Goal: Information Seeking & Learning: Learn about a topic

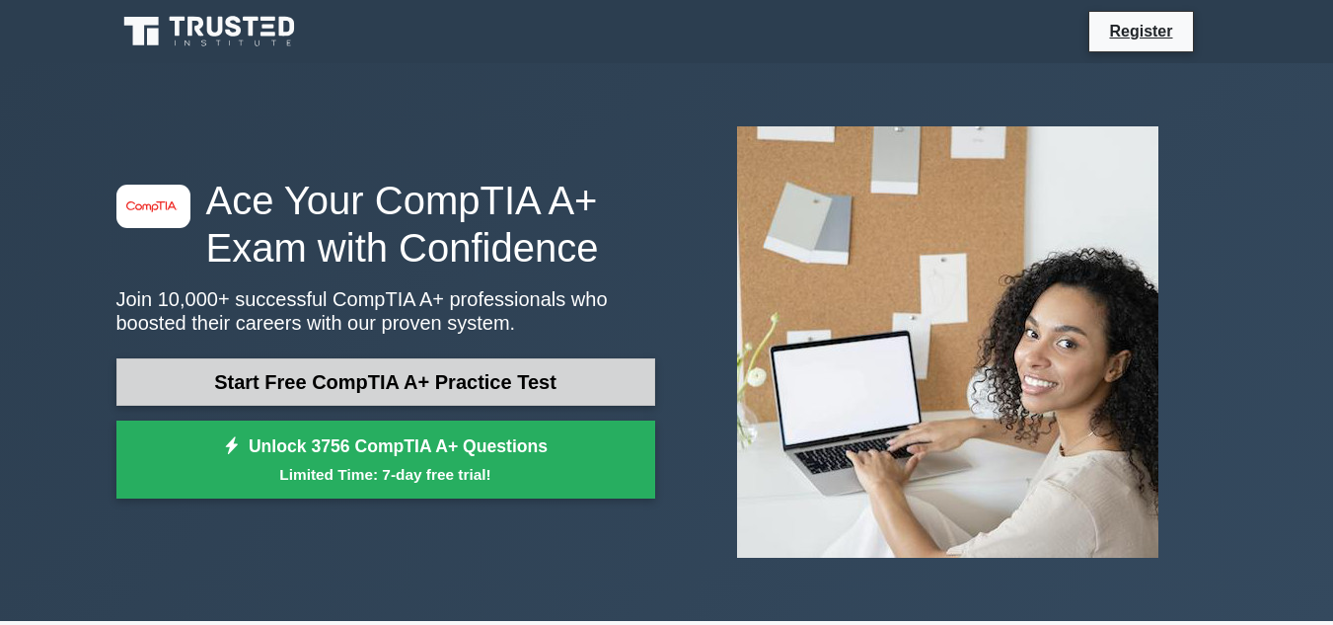
click at [337, 384] on link "Start Free CompTIA A+ Practice Test" at bounding box center [385, 381] width 539 height 47
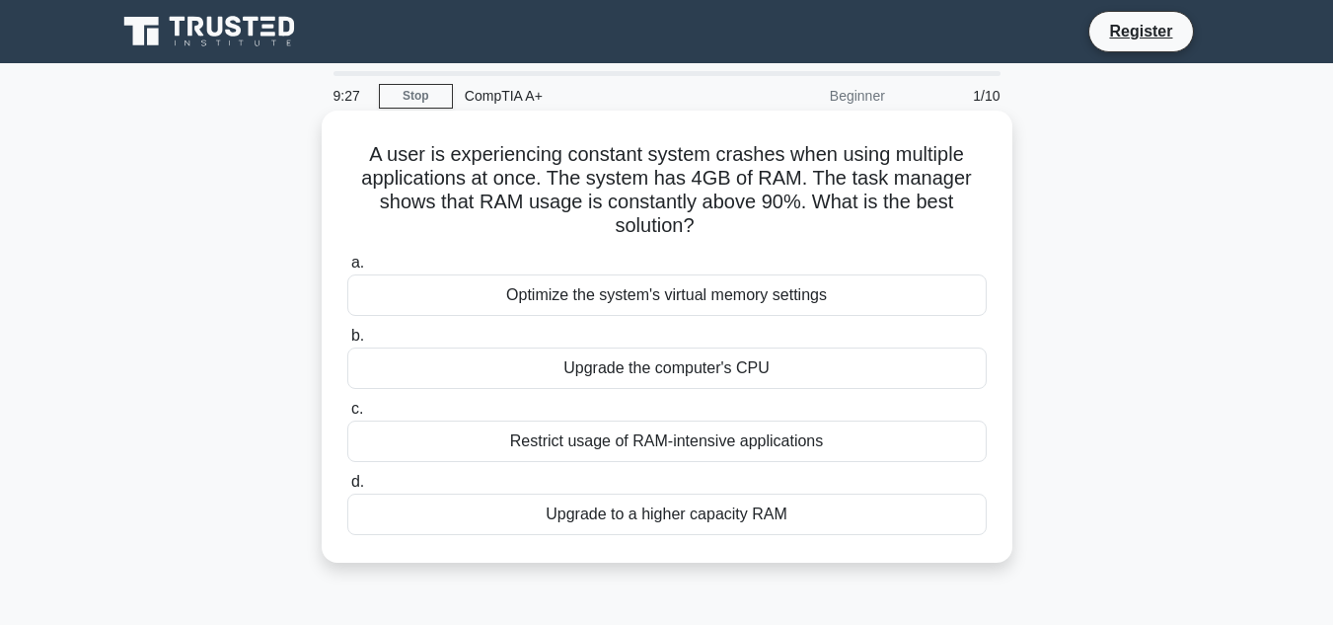
click at [387, 292] on div "Optimize the system's virtual memory settings" at bounding box center [666, 294] width 639 height 41
click at [347, 269] on input "a. Optimize the system's virtual memory settings" at bounding box center [347, 263] width 0 height 13
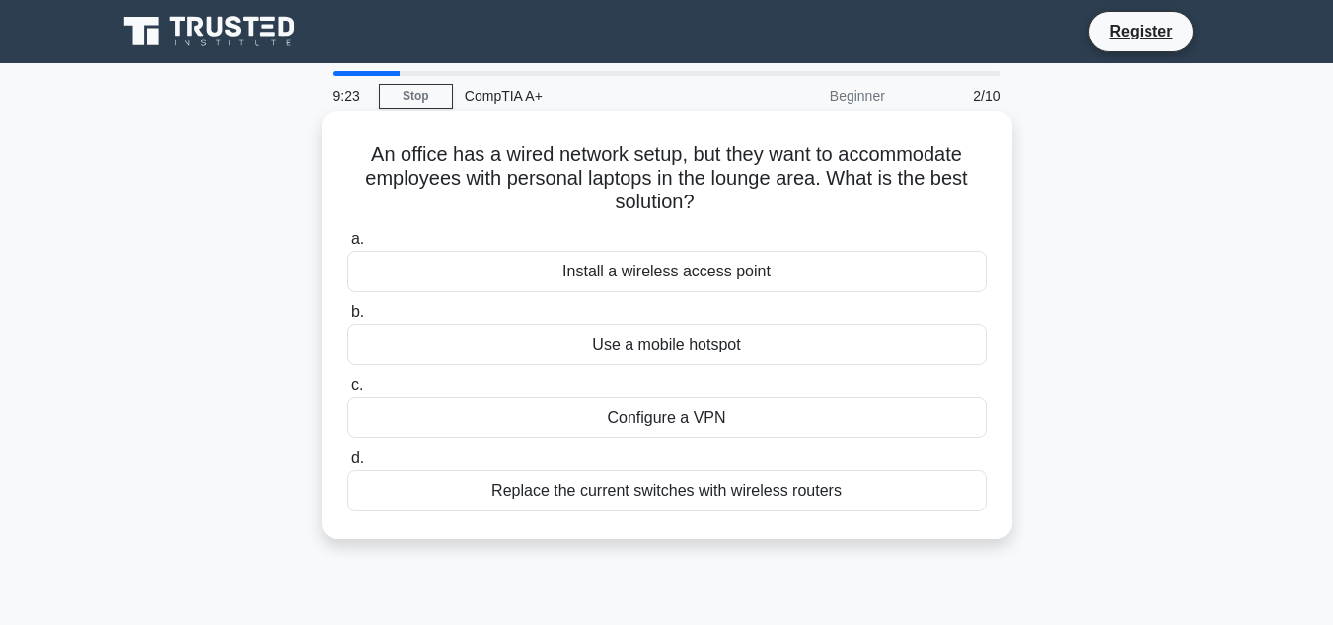
click at [412, 342] on div "Use a mobile hotspot" at bounding box center [666, 344] width 639 height 41
click at [347, 319] on input "b. Use a mobile hotspot" at bounding box center [347, 312] width 0 height 13
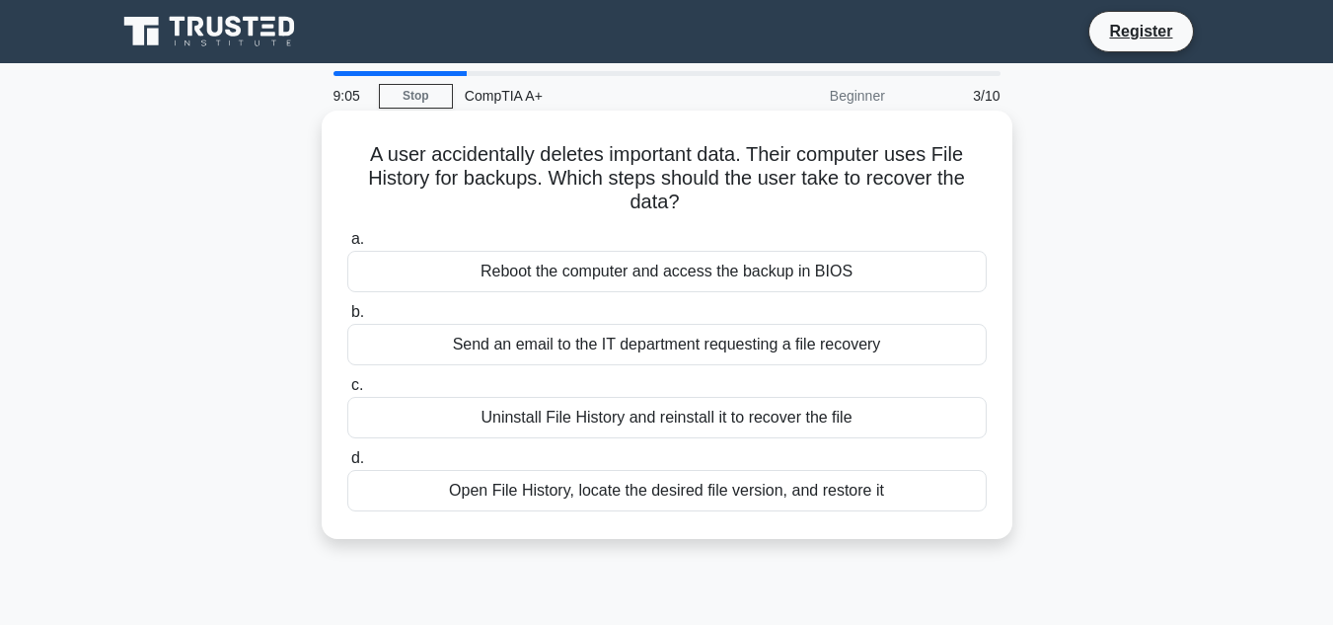
click at [599, 491] on div "Open File History, locate the desired file version, and restore it" at bounding box center [666, 490] width 639 height 41
click at [347, 465] on input "d. Open File History, locate the desired file version, and restore it" at bounding box center [347, 458] width 0 height 13
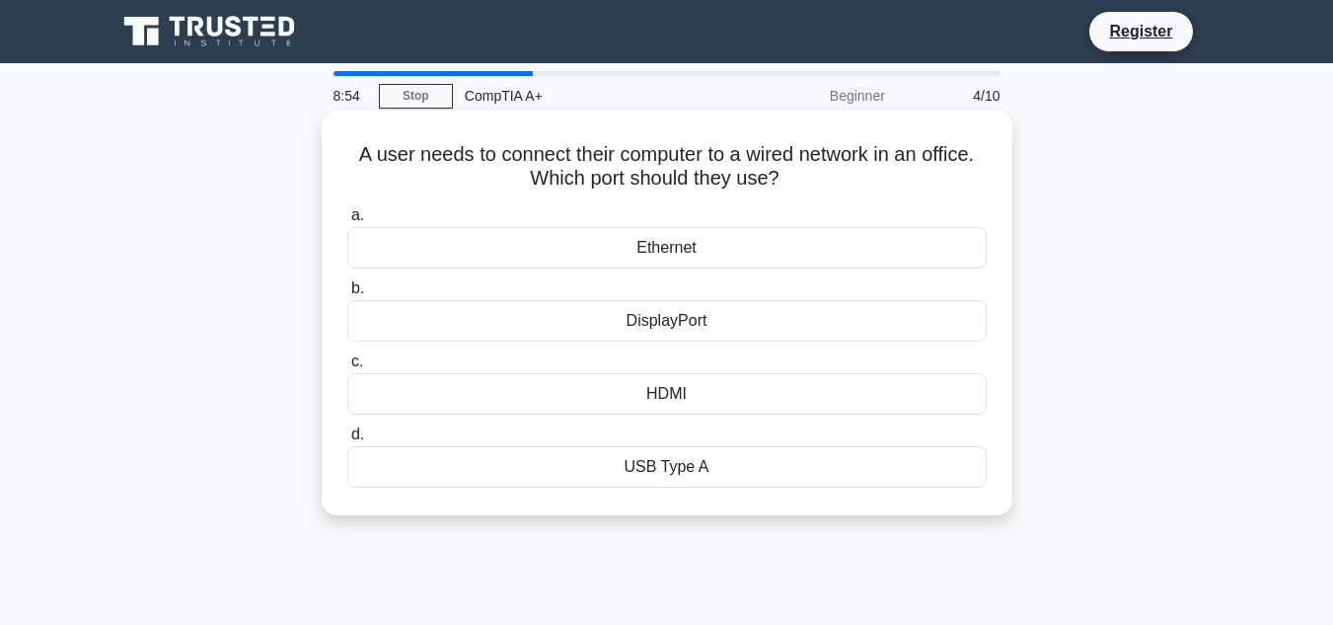
click at [642, 253] on div "Ethernet" at bounding box center [666, 247] width 639 height 41
click at [347, 222] on input "a. Ethernet" at bounding box center [347, 215] width 0 height 13
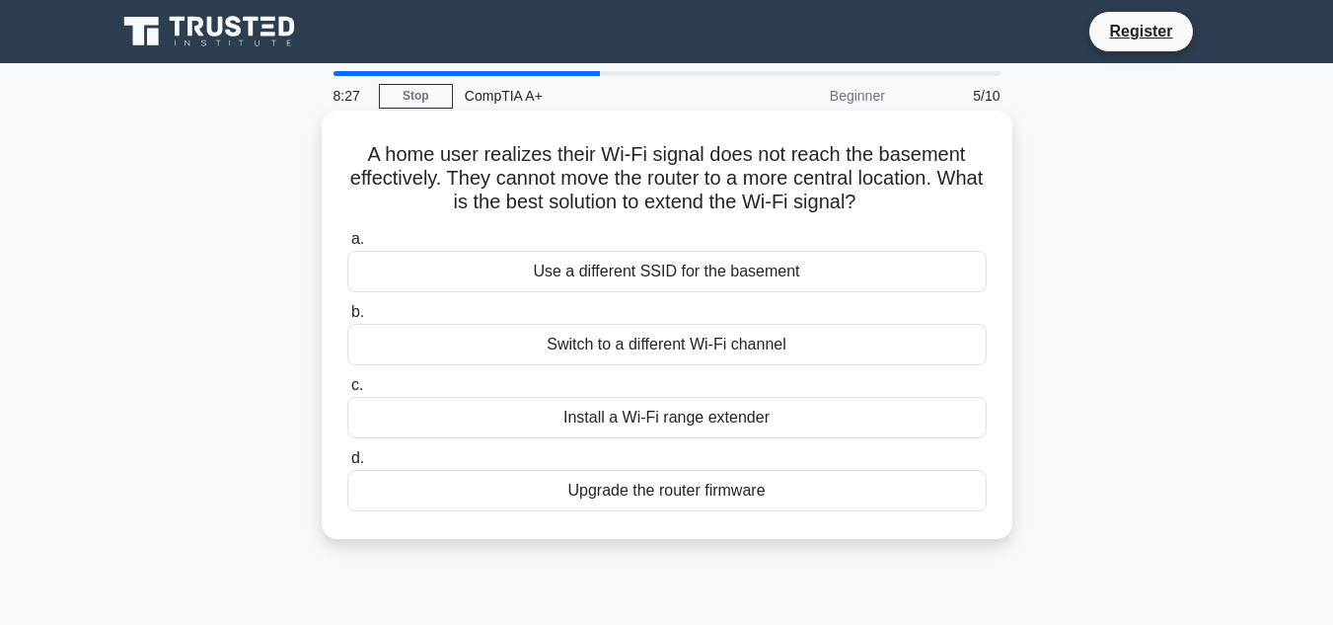
click at [674, 502] on div "Upgrade the router firmware" at bounding box center [666, 490] width 639 height 41
click at [524, 494] on div "Upgrade the router firmware" at bounding box center [666, 490] width 639 height 41
click at [347, 465] on input "d. Upgrade the router firmware" at bounding box center [347, 458] width 0 height 13
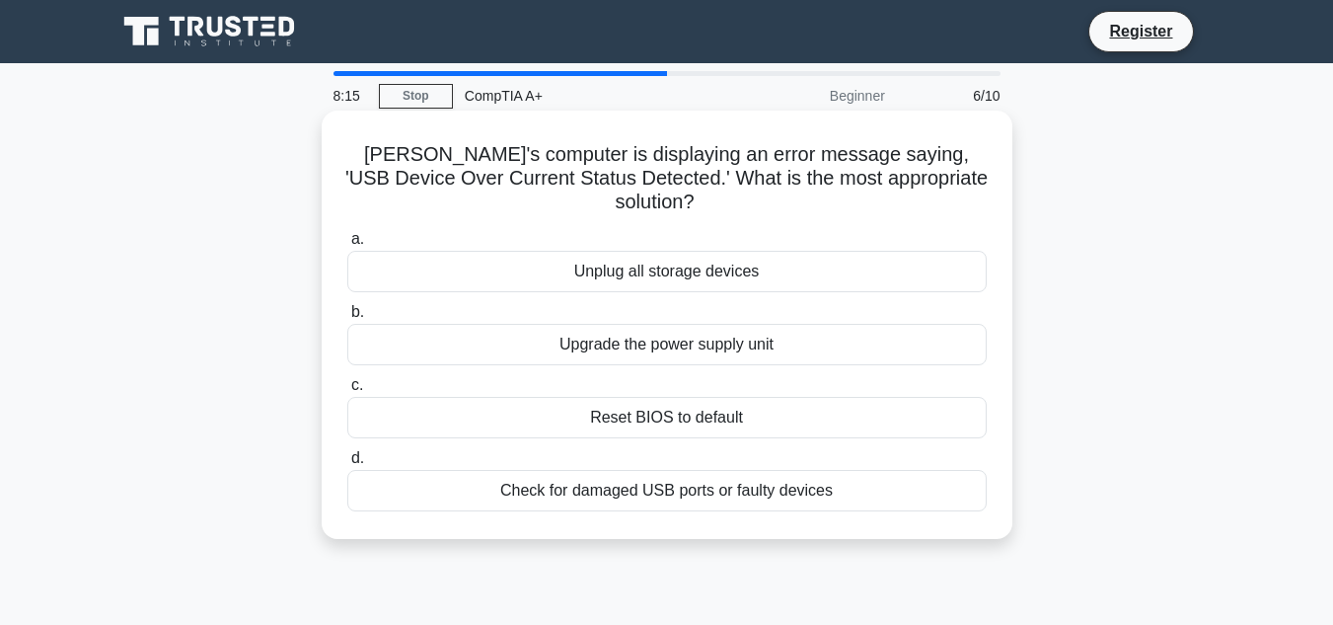
click at [580, 470] on div "Check for damaged USB ports or faulty devices" at bounding box center [666, 490] width 639 height 41
click at [347, 465] on input "d. Check for damaged USB ports or faulty devices" at bounding box center [347, 458] width 0 height 13
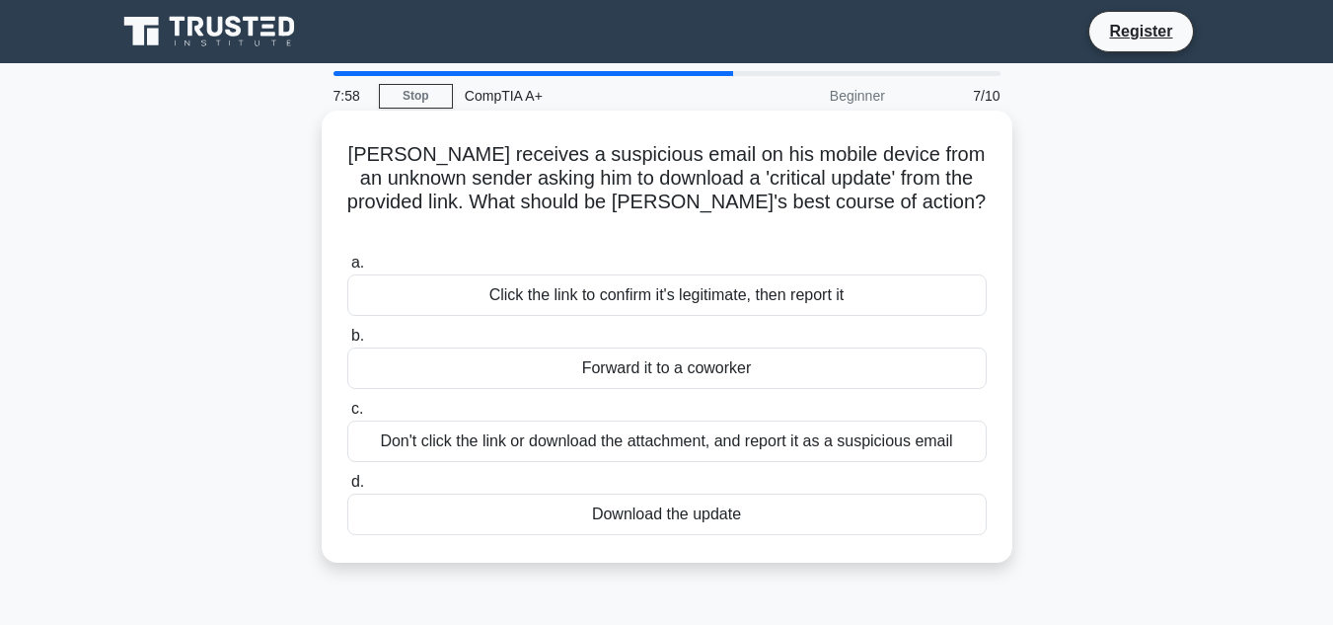
click at [644, 353] on div "Forward it to a coworker" at bounding box center [666, 367] width 639 height 41
click at [347, 342] on input "b. Forward it to a coworker" at bounding box center [347, 336] width 0 height 13
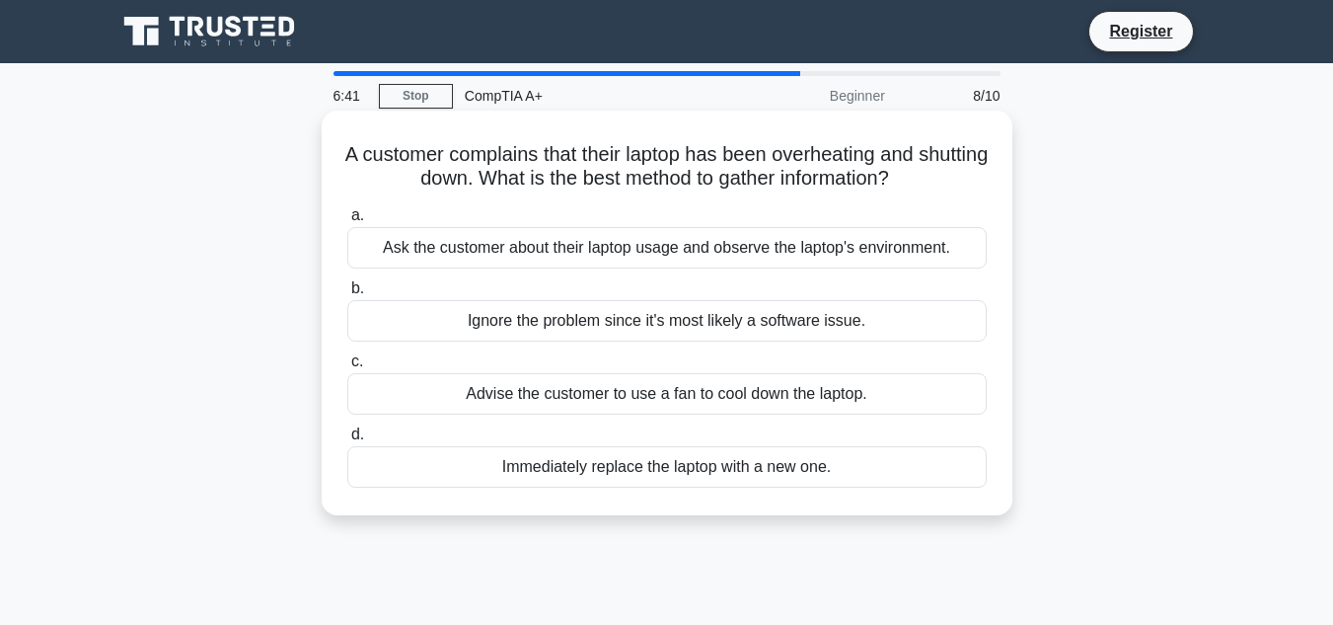
click at [551, 254] on div "Ask the customer about their laptop usage and observe the laptop's environment." at bounding box center [666, 247] width 639 height 41
click at [347, 222] on input "a. Ask the customer about their laptop usage and observe the laptop's environme…" at bounding box center [347, 215] width 0 height 13
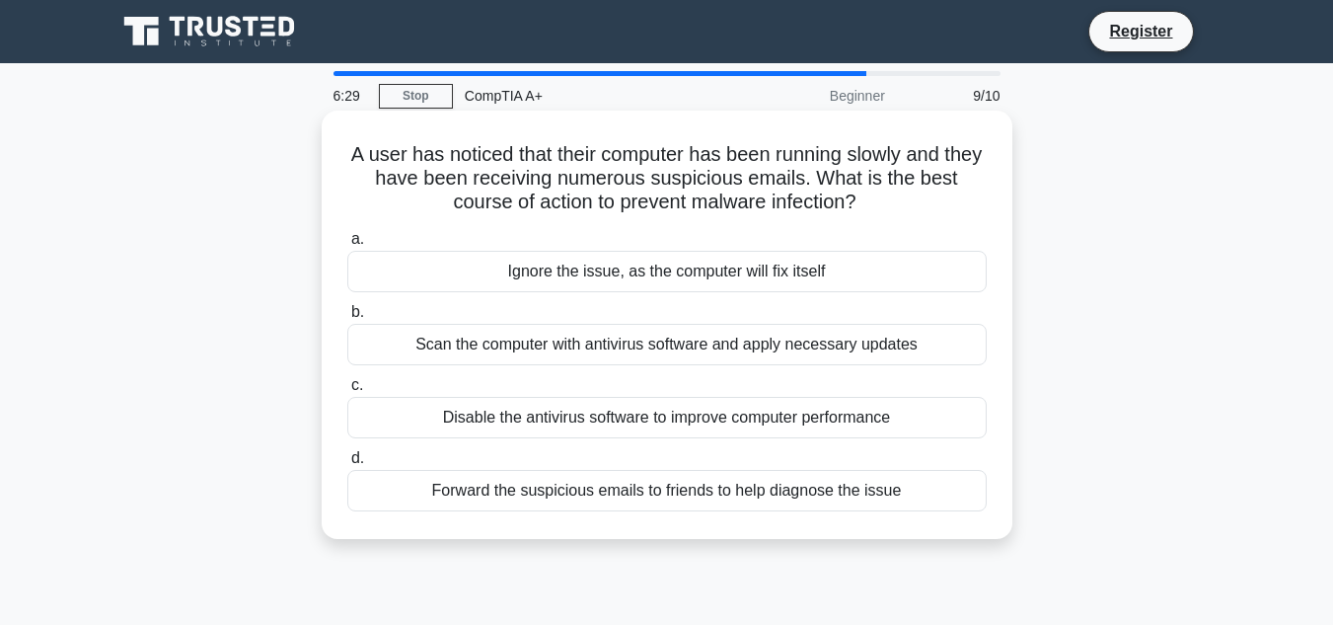
click at [607, 349] on div "Scan the computer with antivirus software and apply necessary updates" at bounding box center [666, 344] width 639 height 41
click at [347, 319] on input "b. Scan the computer with antivirus software and apply necessary updates" at bounding box center [347, 312] width 0 height 13
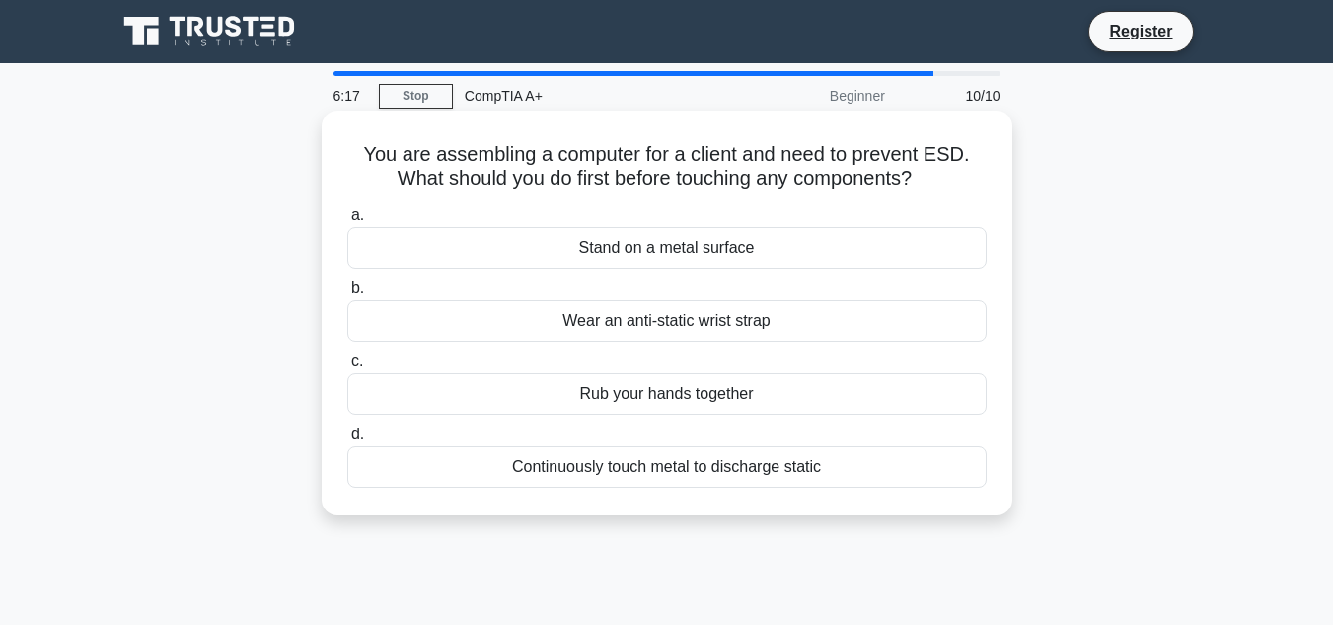
click at [678, 326] on div "Wear an anti-static wrist strap" at bounding box center [666, 320] width 639 height 41
click at [347, 295] on input "b. Wear an anti-static wrist strap" at bounding box center [347, 288] width 0 height 13
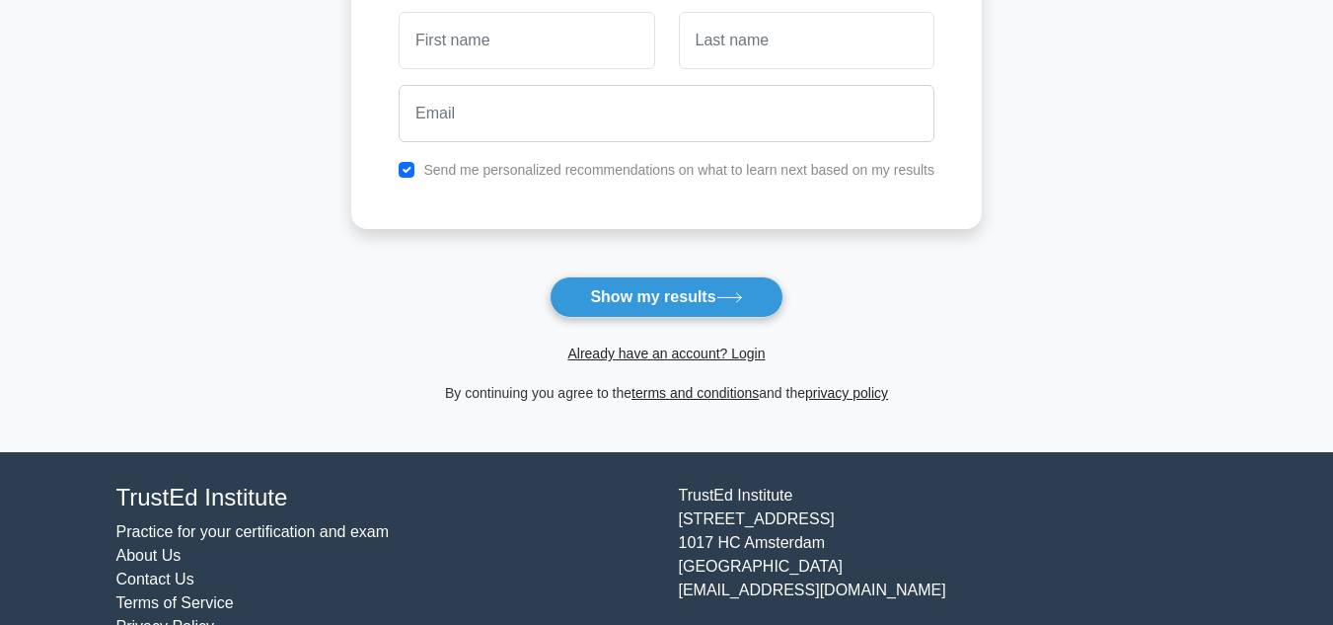
scroll to position [368, 0]
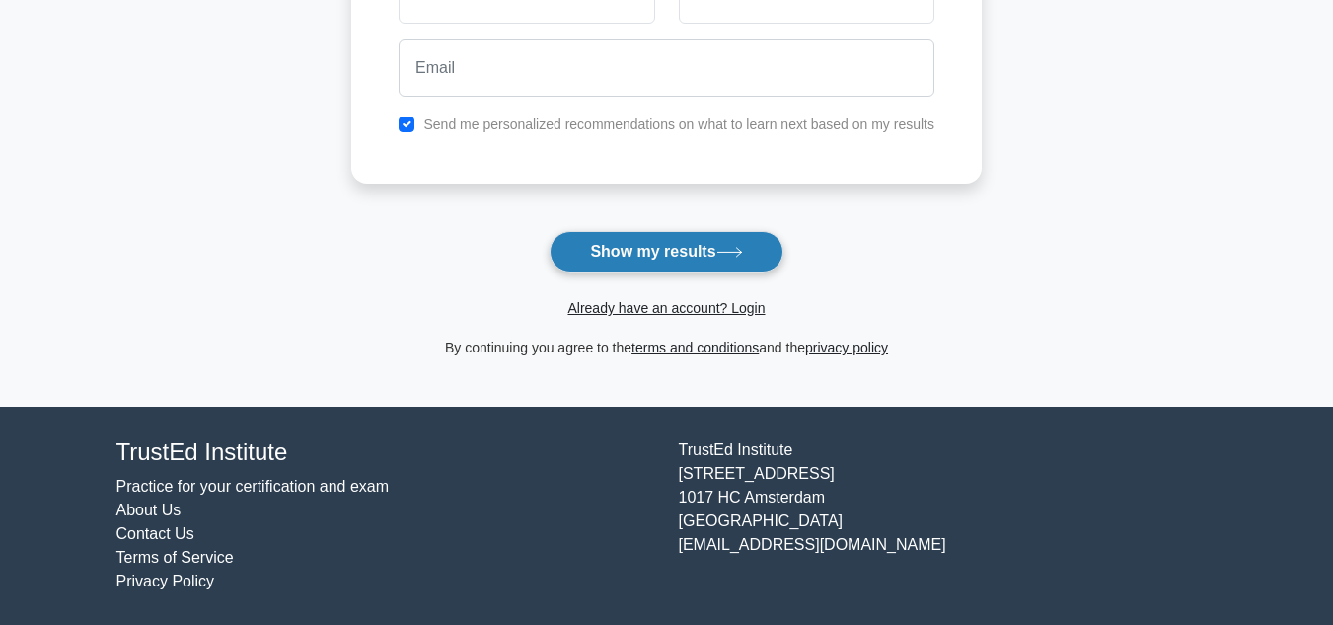
click at [721, 262] on button "Show my results" at bounding box center [666, 251] width 233 height 41
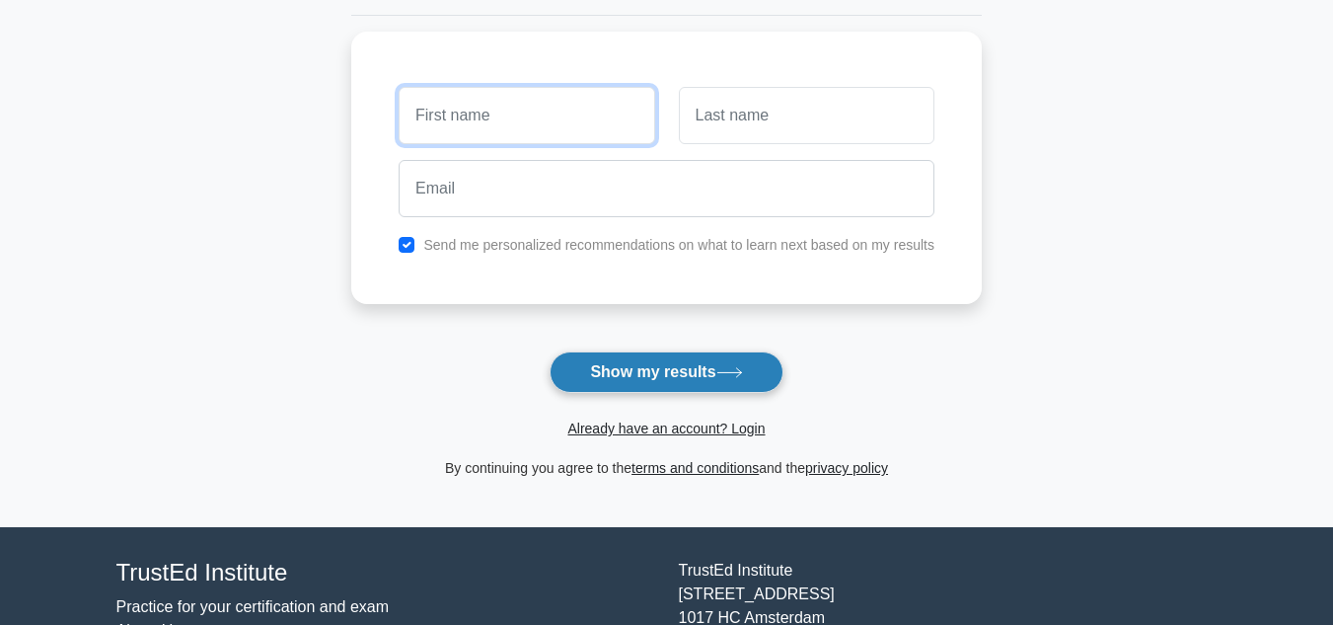
scroll to position [0, 0]
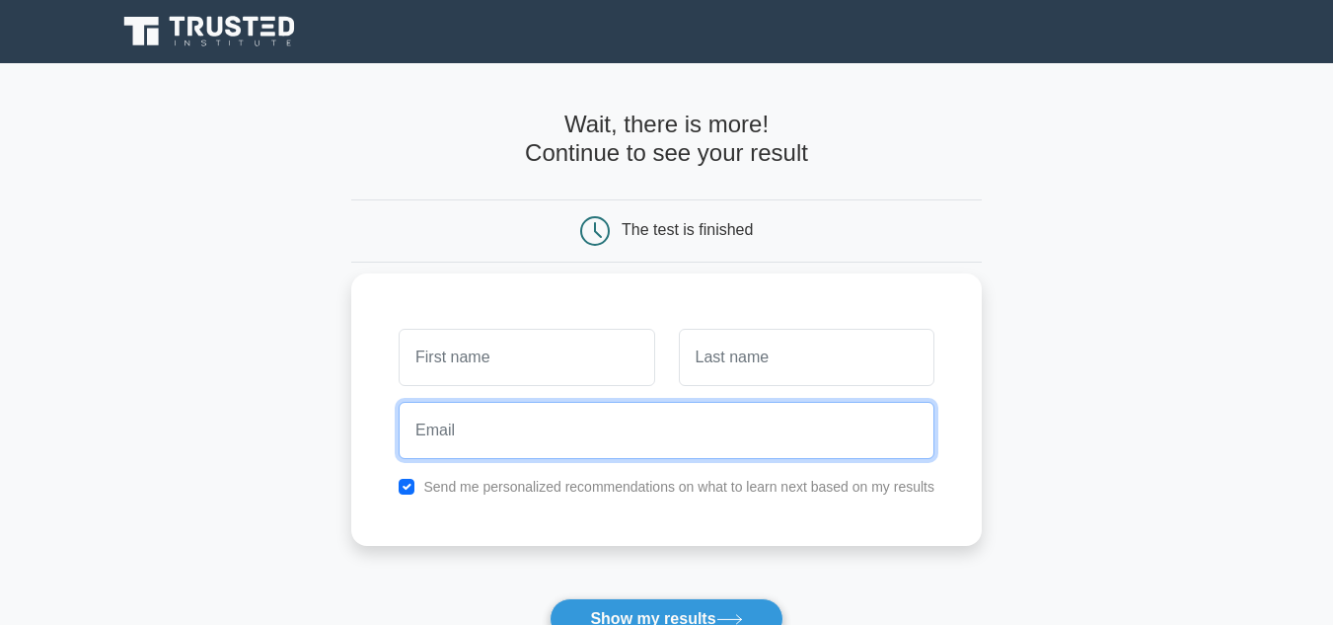
click at [471, 450] on input "email" at bounding box center [667, 430] width 536 height 57
type input "lpetermatome@gmail.com"
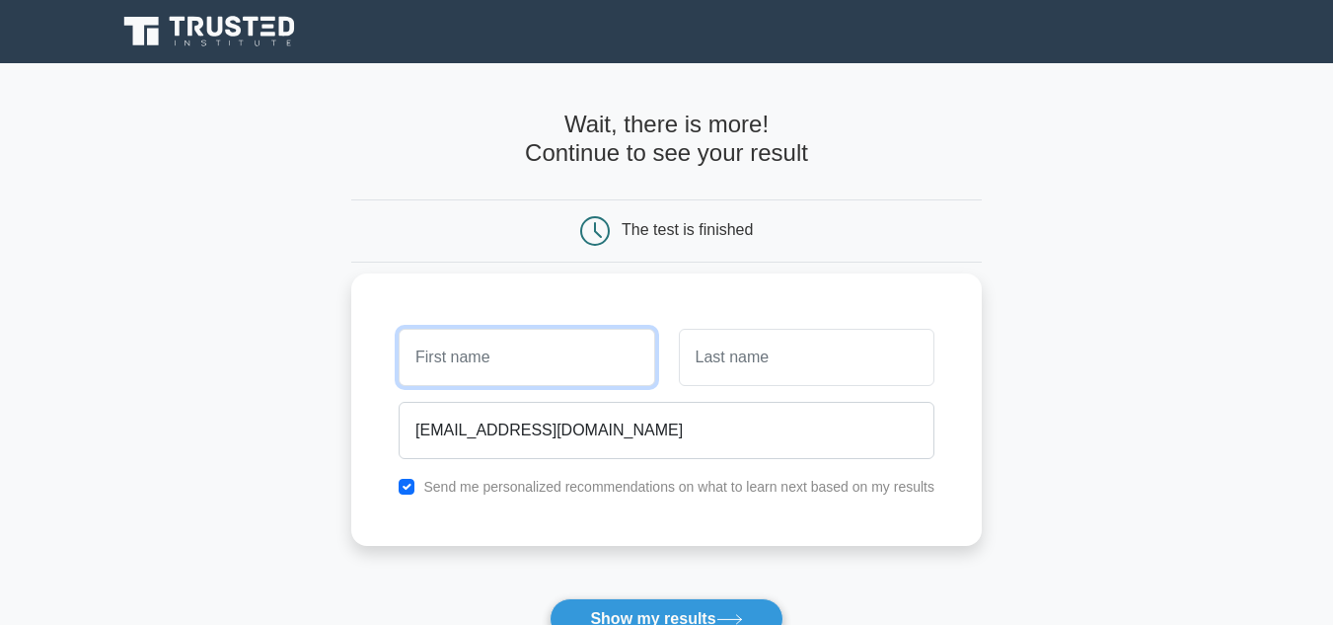
click at [528, 368] on input "text" at bounding box center [527, 357] width 256 height 57
type input "p"
type input "Peter"
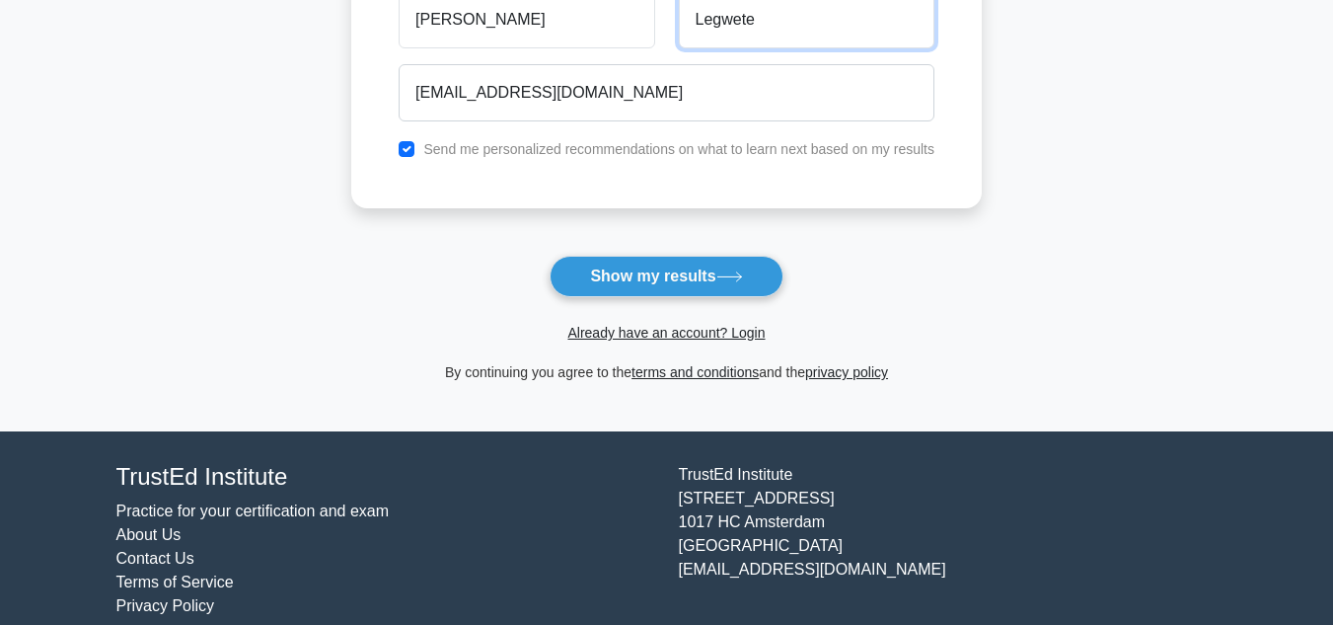
scroll to position [368, 0]
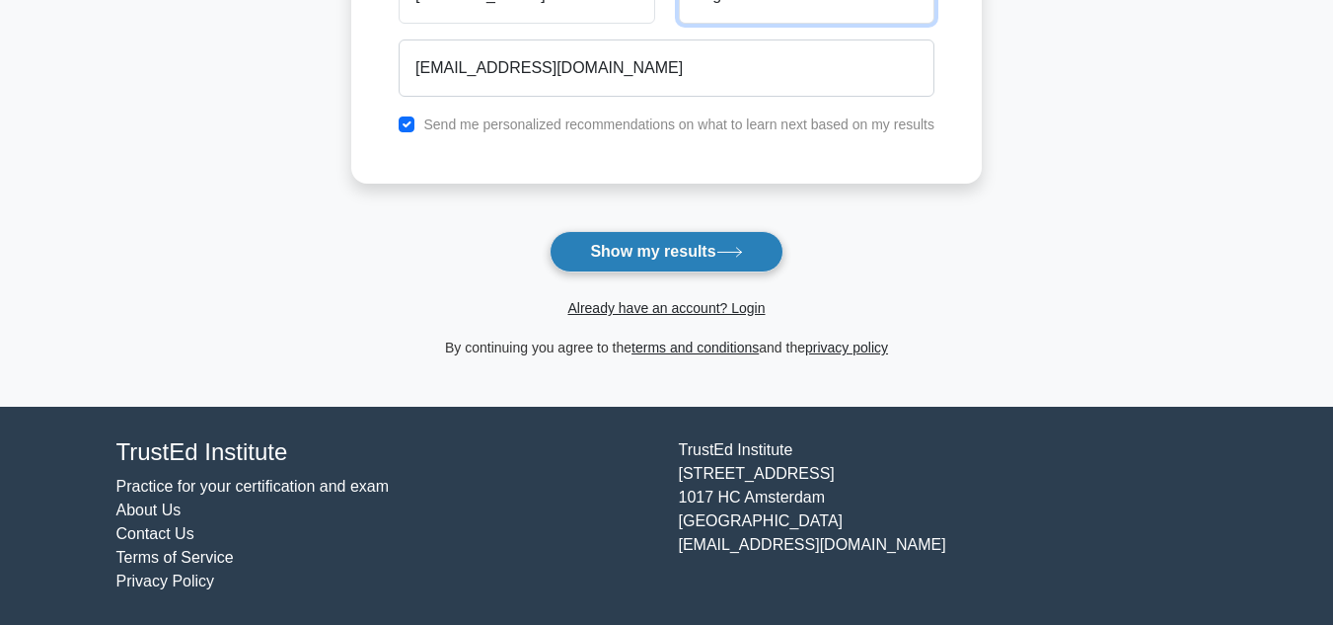
type input "Legwete"
click at [652, 246] on button "Show my results" at bounding box center [666, 251] width 233 height 41
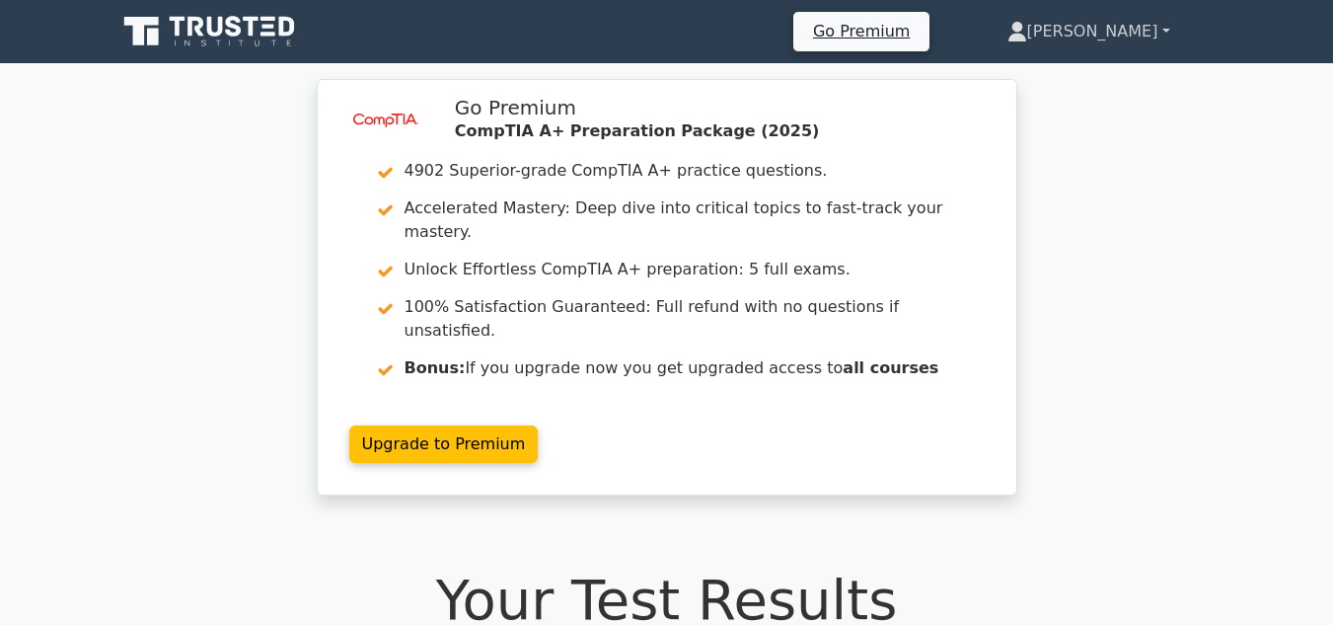
click at [1156, 34] on link "[PERSON_NAME]" at bounding box center [1089, 31] width 258 height 39
click at [1166, 566] on h1 "Your Test Results" at bounding box center [666, 599] width 1101 height 66
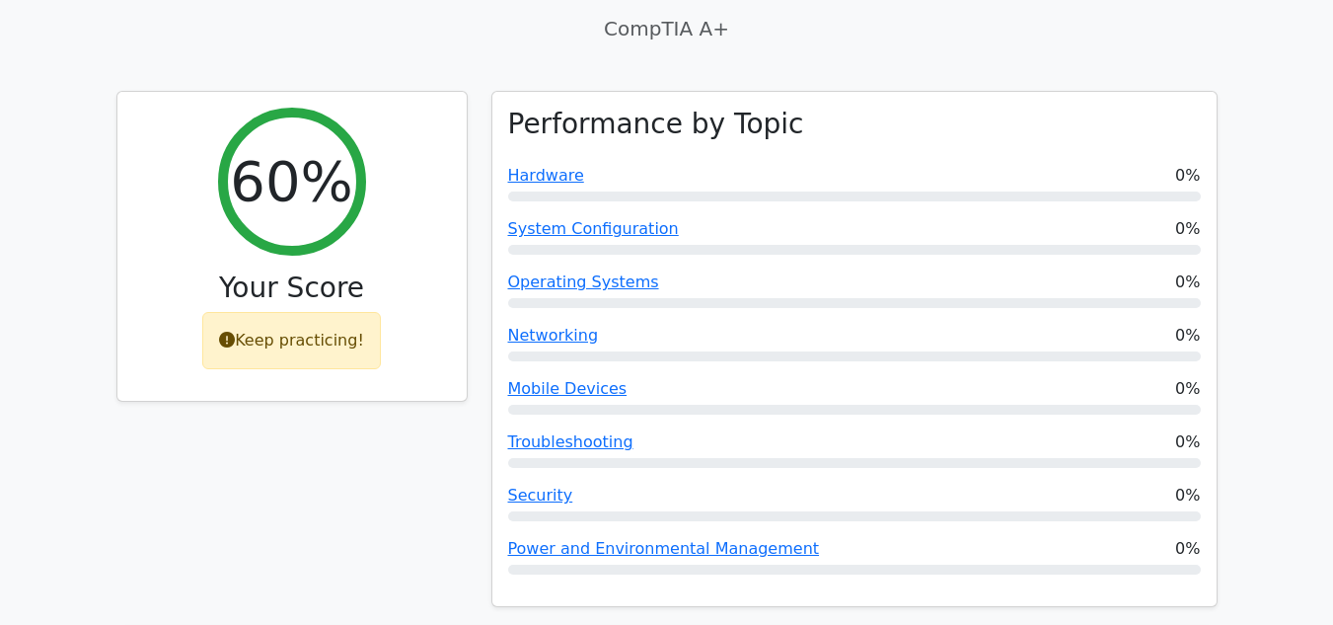
scroll to position [493, 0]
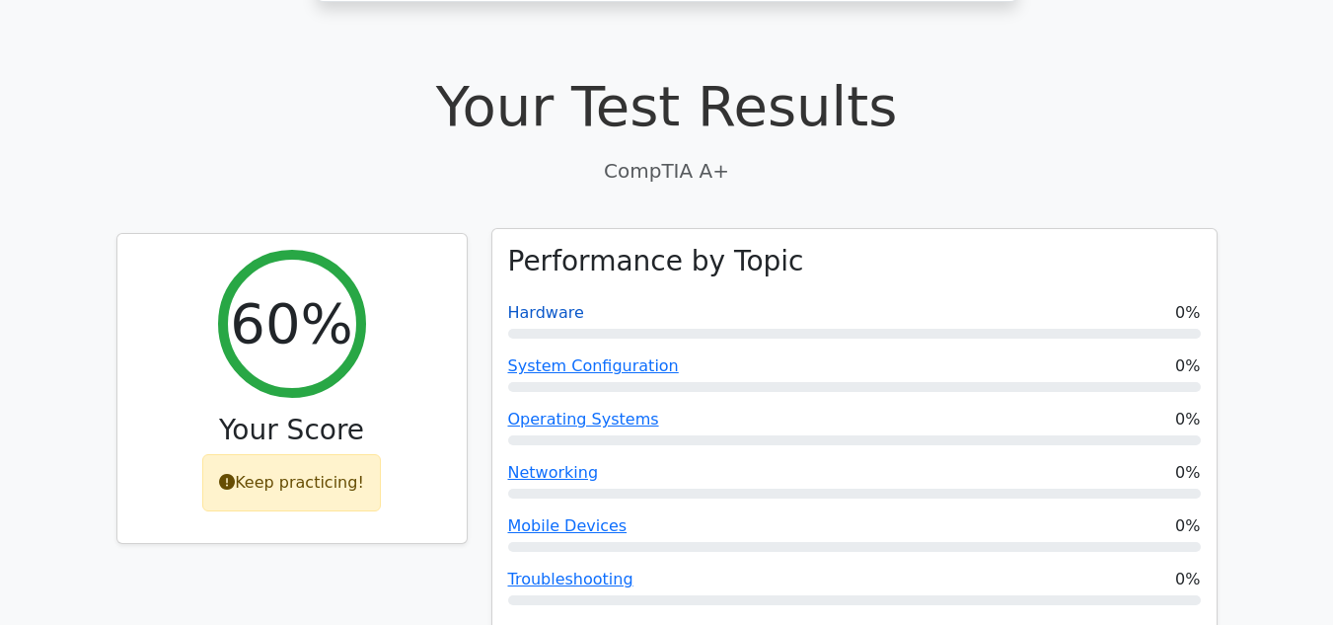
click at [554, 303] on link "Hardware" at bounding box center [546, 312] width 76 height 19
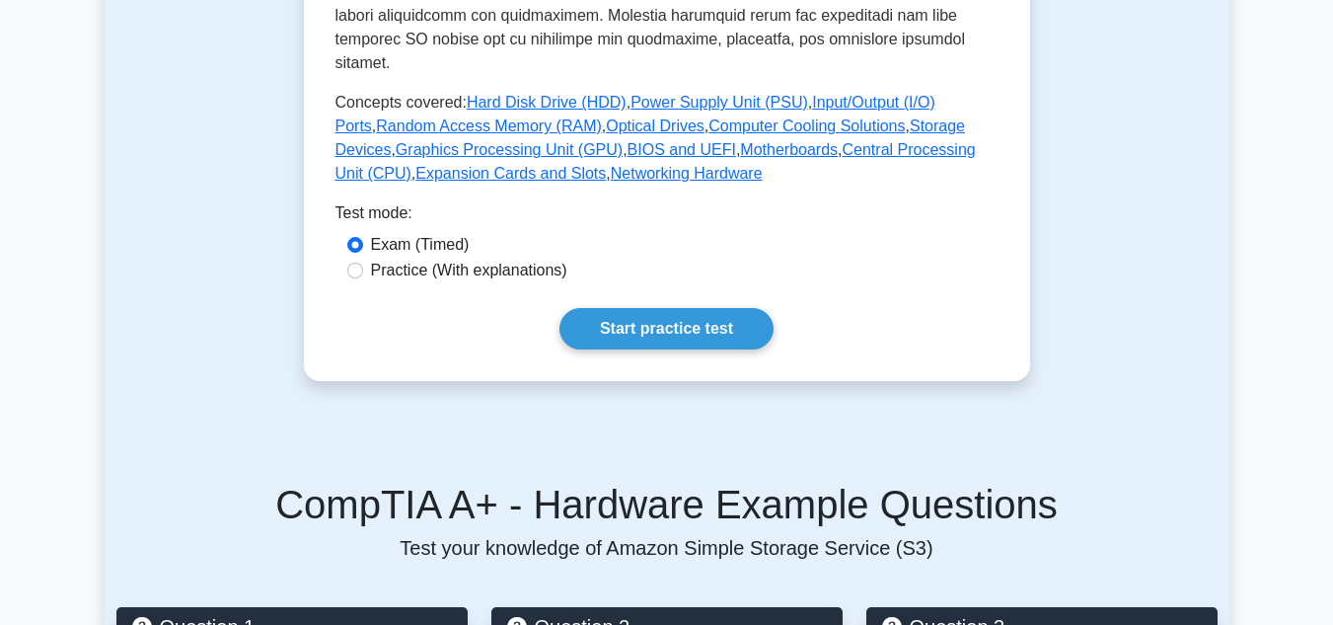
scroll to position [987, 0]
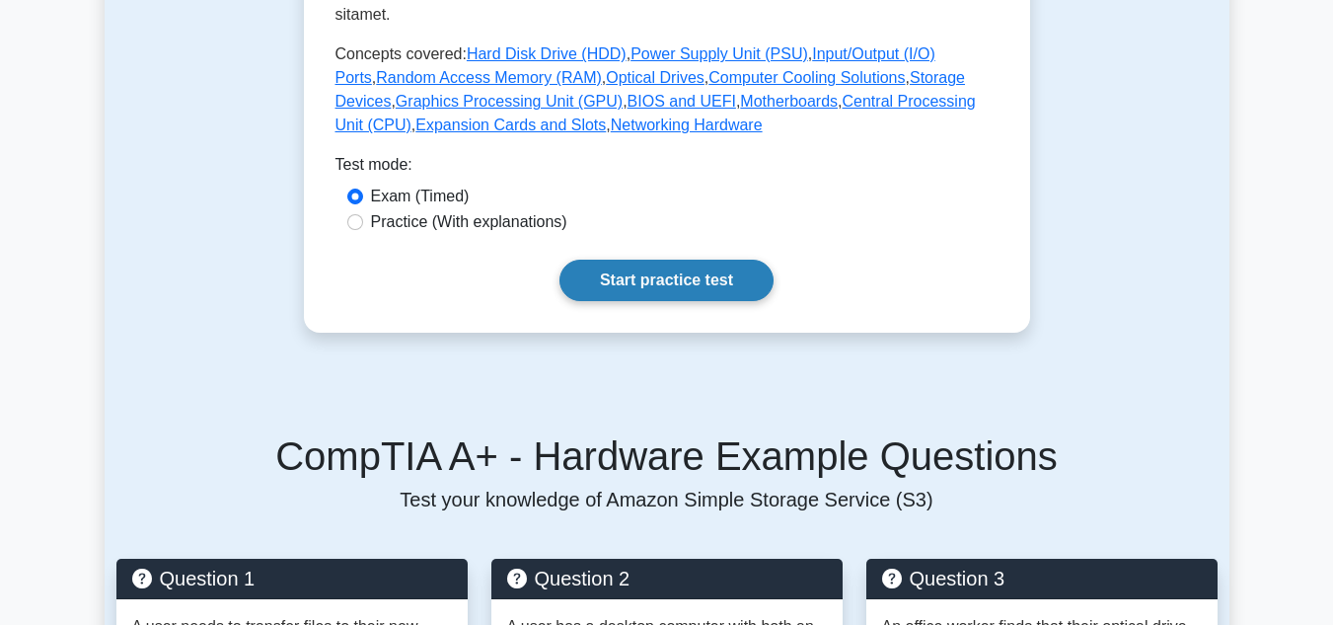
click at [690, 262] on link "Start practice test" at bounding box center [667, 280] width 214 height 41
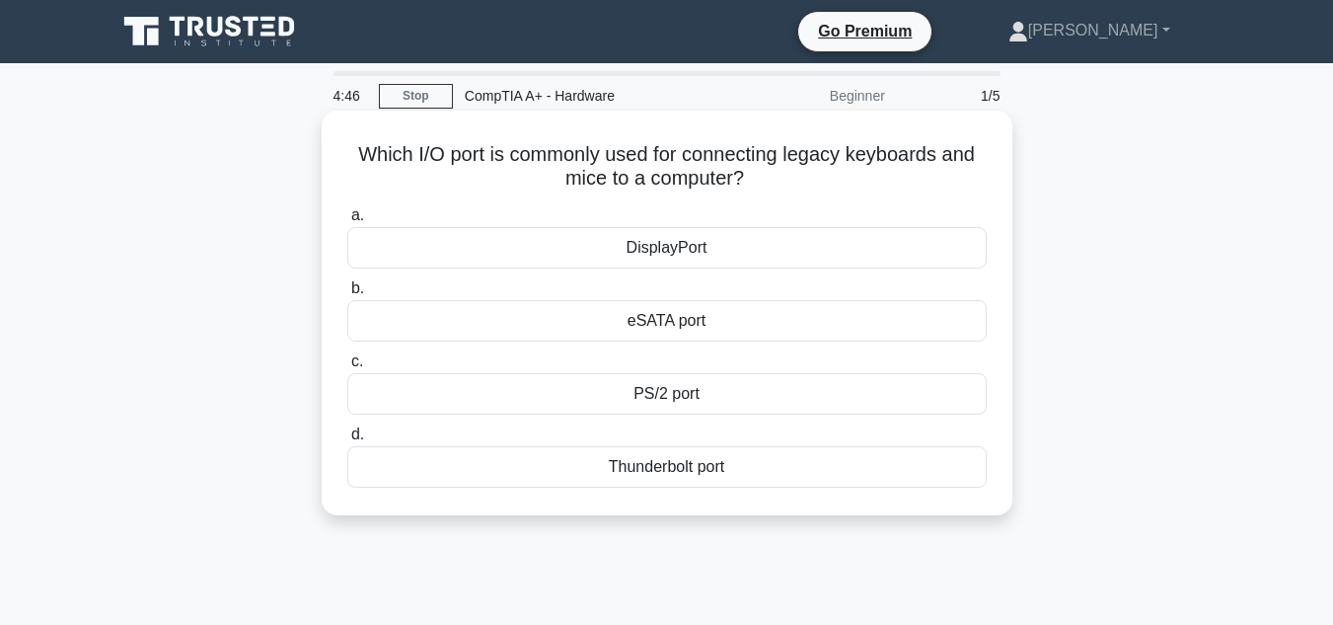
click at [669, 399] on div "PS/2 port" at bounding box center [666, 393] width 639 height 41
click at [347, 368] on input "c. PS/2 port" at bounding box center [347, 361] width 0 height 13
